Goal: Information Seeking & Learning: Learn about a topic

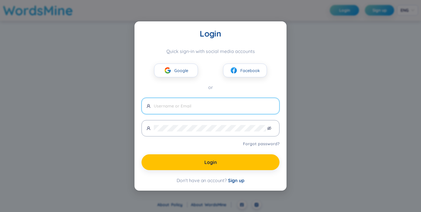
paste input "[EMAIL_ADDRESS][DOMAIN_NAME]"
type input "[EMAIL_ADDRESS][DOMAIN_NAME]"
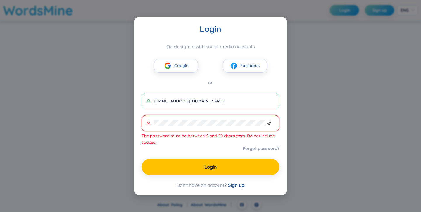
click at [269, 125] on icon "eye-invisible" at bounding box center [269, 123] width 4 height 4
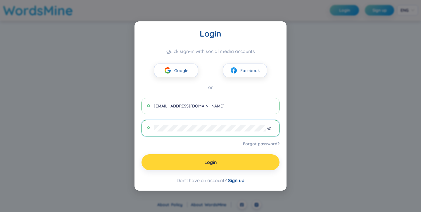
click at [226, 161] on button "Login" at bounding box center [210, 162] width 138 height 16
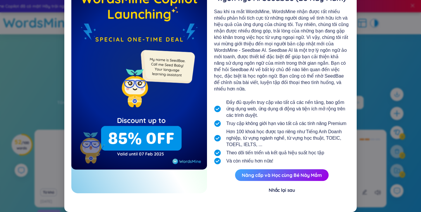
scroll to position [46, 0]
click at [285, 188] on div "Nhắc lại sau" at bounding box center [282, 189] width 26 height 6
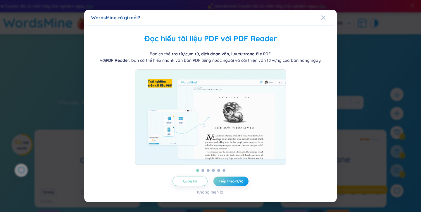
scroll to position [0, 0]
click at [229, 183] on span "Tiếp theo (1/6)" at bounding box center [231, 181] width 24 height 5
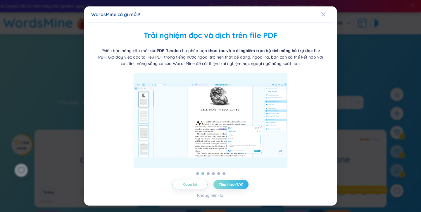
click at [229, 185] on span "Tiếp theo (1/6)" at bounding box center [231, 184] width 24 height 5
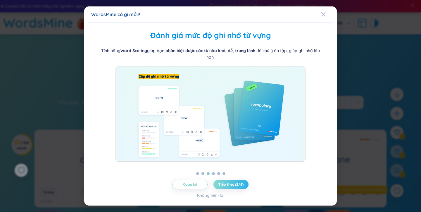
click at [229, 185] on span "Tiếp theo (2/6)" at bounding box center [230, 184] width 25 height 5
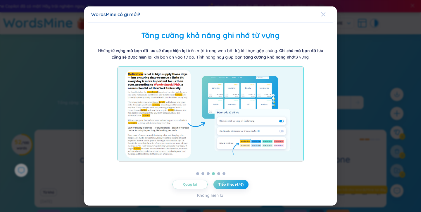
click at [324, 13] on icon "Close" at bounding box center [323, 14] width 4 height 4
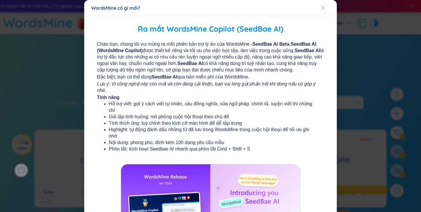
click at [323, 6] on icon "Close" at bounding box center [323, 8] width 5 height 5
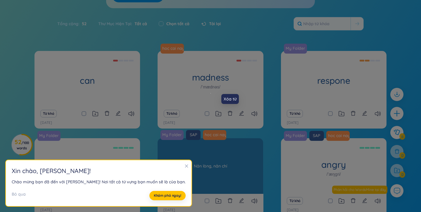
scroll to position [80, 0]
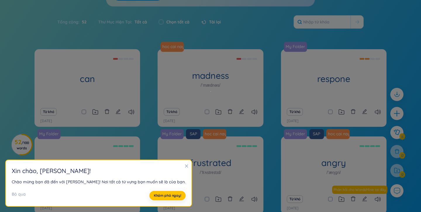
click at [172, 170] on section "[PERSON_NAME] , [PERSON_NAME] ! Chào mừng bạn đã đến với [PERSON_NAME]! Nơi tất…" at bounding box center [99, 183] width 186 height 46
click at [184, 163] on div at bounding box center [186, 166] width 4 height 6
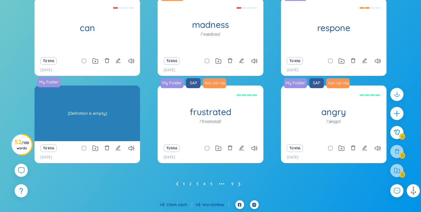
scroll to position [131, 0]
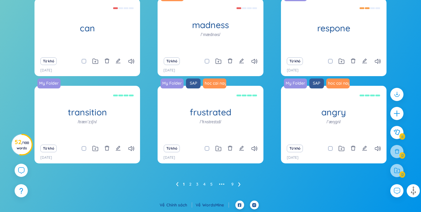
click at [238, 185] on icon at bounding box center [239, 184] width 2 height 4
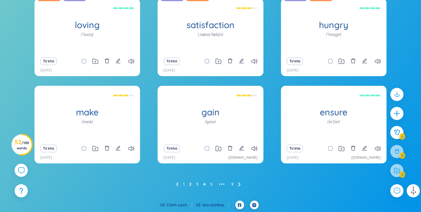
click at [205, 184] on link "4" at bounding box center [204, 183] width 2 height 9
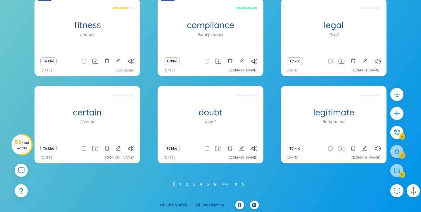
click at [215, 185] on link "6" at bounding box center [215, 183] width 2 height 9
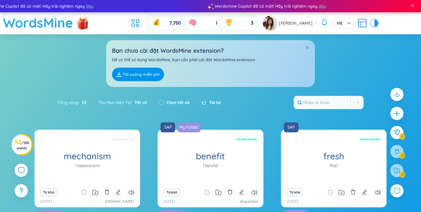
scroll to position [0, 0]
click at [141, 24] on icon at bounding box center [135, 23] width 11 height 11
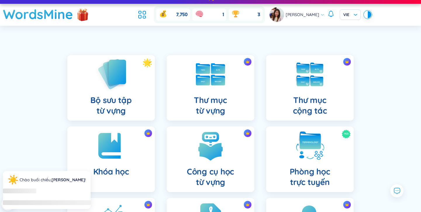
scroll to position [12, 0]
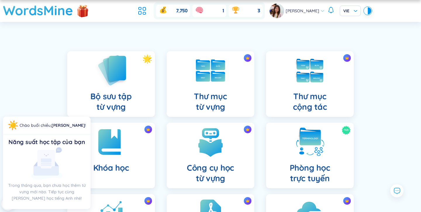
click at [128, 87] on div "Bộ sưu tập từ vựng" at bounding box center [111, 83] width 88 height 65
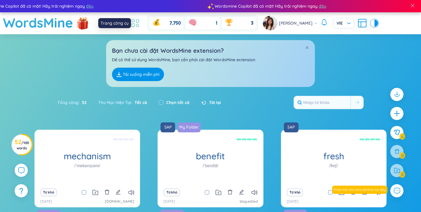
click at [141, 21] on icon at bounding box center [135, 23] width 11 height 11
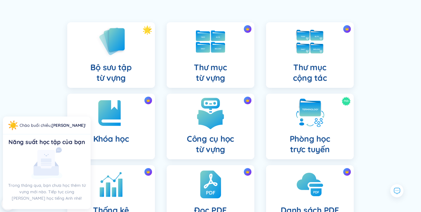
scroll to position [48, 0]
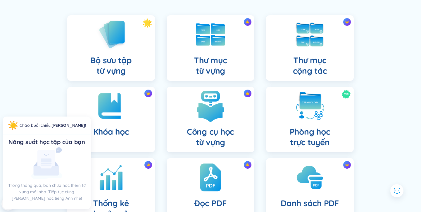
click at [223, 121] on img at bounding box center [210, 106] width 32 height 32
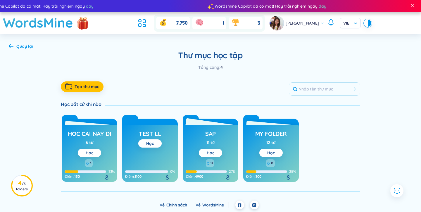
click at [201, 136] on div "SAP 11 từ Học" at bounding box center [210, 142] width 23 height 29
click at [212, 155] on button "Học" at bounding box center [210, 152] width 23 height 8
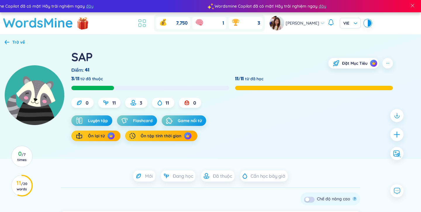
click at [147, 25] on icon at bounding box center [142, 23] width 11 height 11
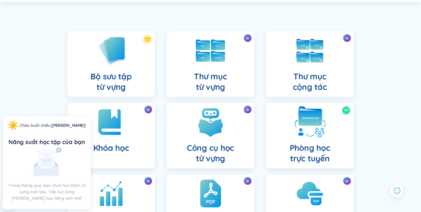
scroll to position [32, 0]
click at [362, 133] on div "Bộ sưu tập từ vựng Thư mục từ vựng Thư mục cộng tác Khóa học Công cụ học từ vựn…" at bounding box center [210, 173] width 421 height 314
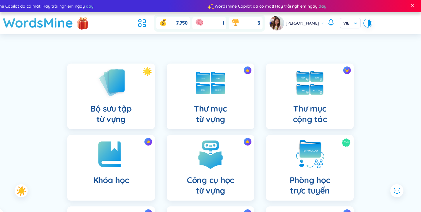
scroll to position [0, 0]
click at [147, 20] on icon at bounding box center [142, 23] width 11 height 11
click at [147, 27] on icon at bounding box center [142, 23] width 11 height 11
click at [69, 19] on h1 "WordsMine" at bounding box center [38, 22] width 70 height 21
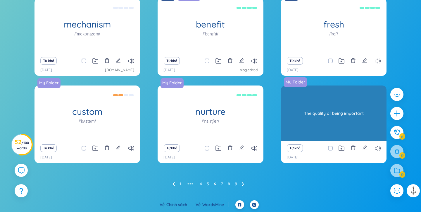
scroll to position [131, 0]
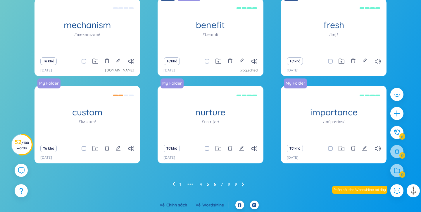
click at [207, 185] on link "5" at bounding box center [208, 183] width 2 height 9
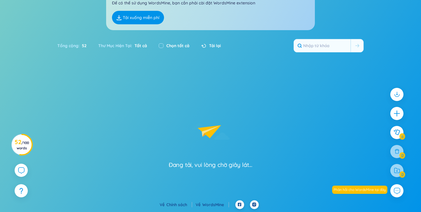
scroll to position [56, 0]
